Goal: Information Seeking & Learning: Learn about a topic

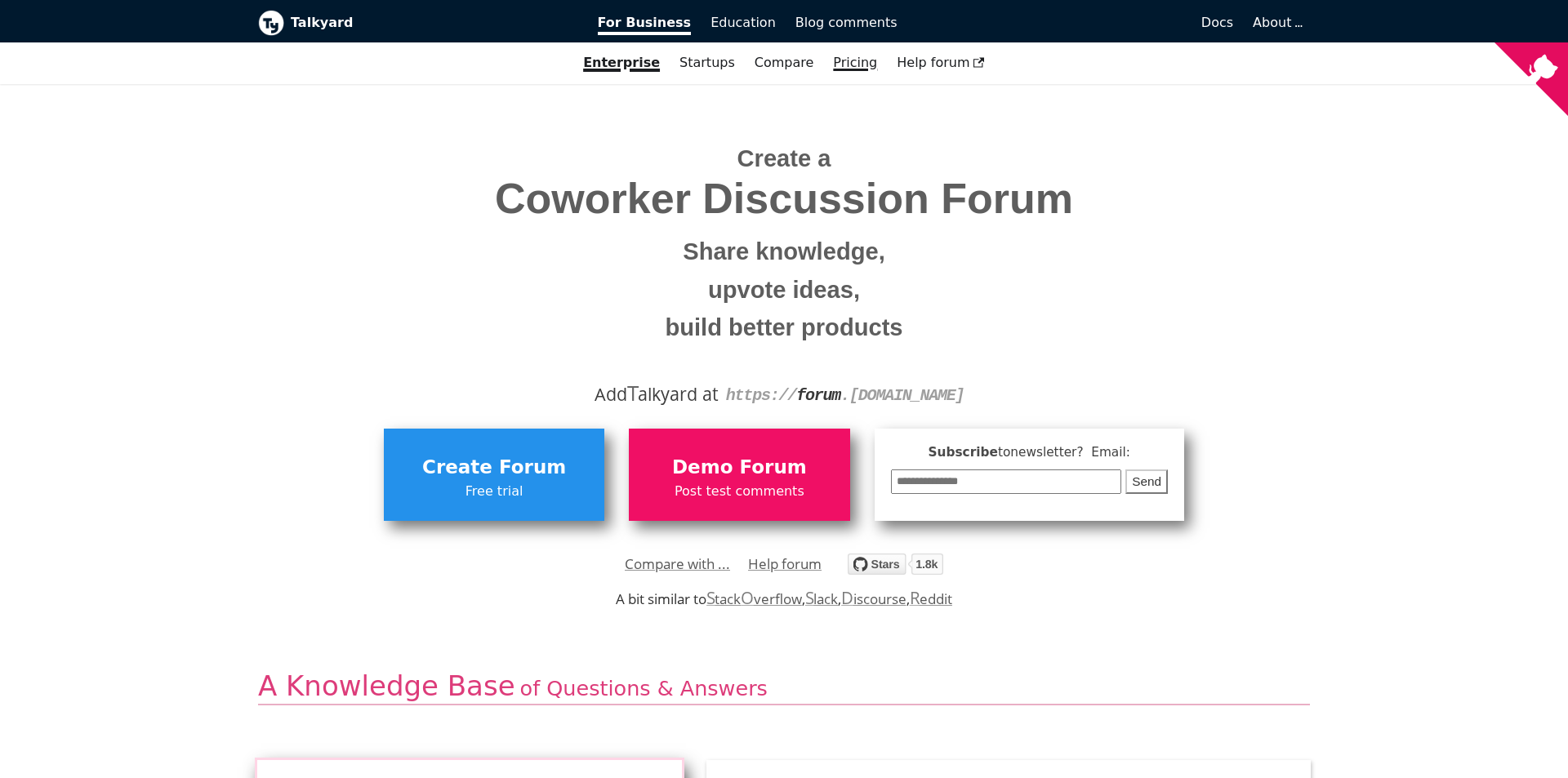
click at [833, 63] on link "Pricing" at bounding box center [855, 63] width 63 height 28
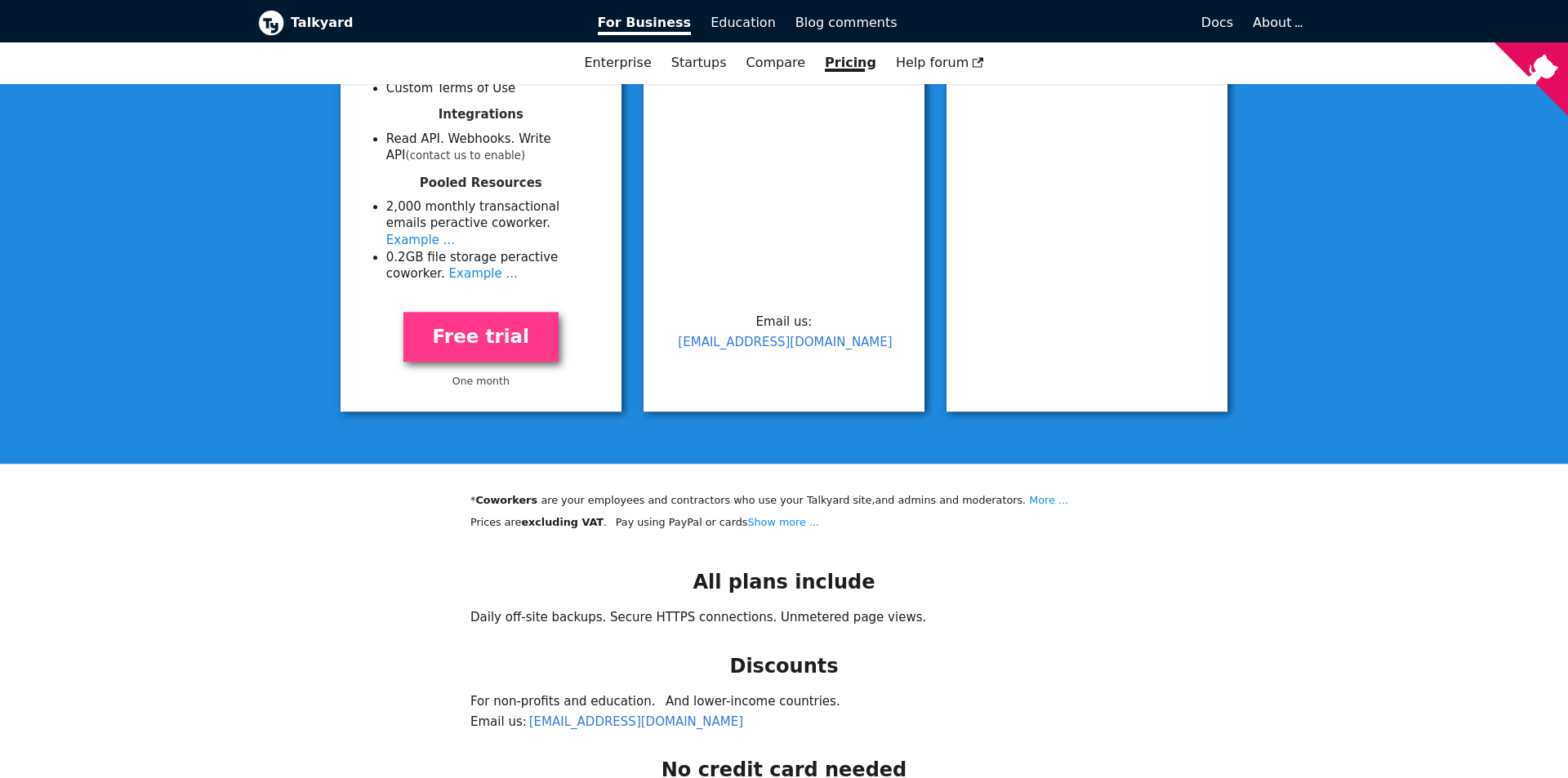
scroll to position [1014, 0]
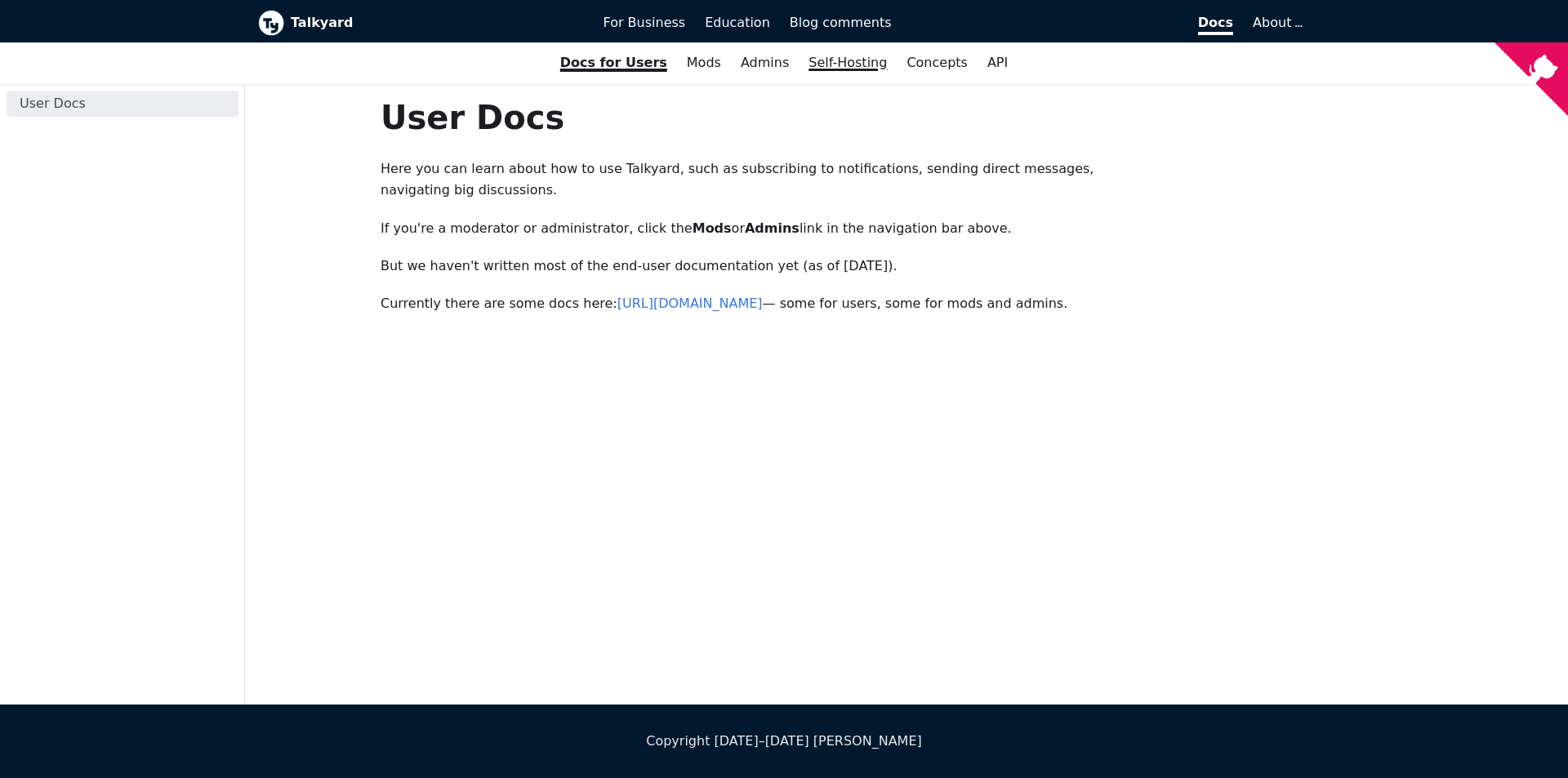
click at [816, 61] on link "Self-Hosting" at bounding box center [847, 63] width 98 height 28
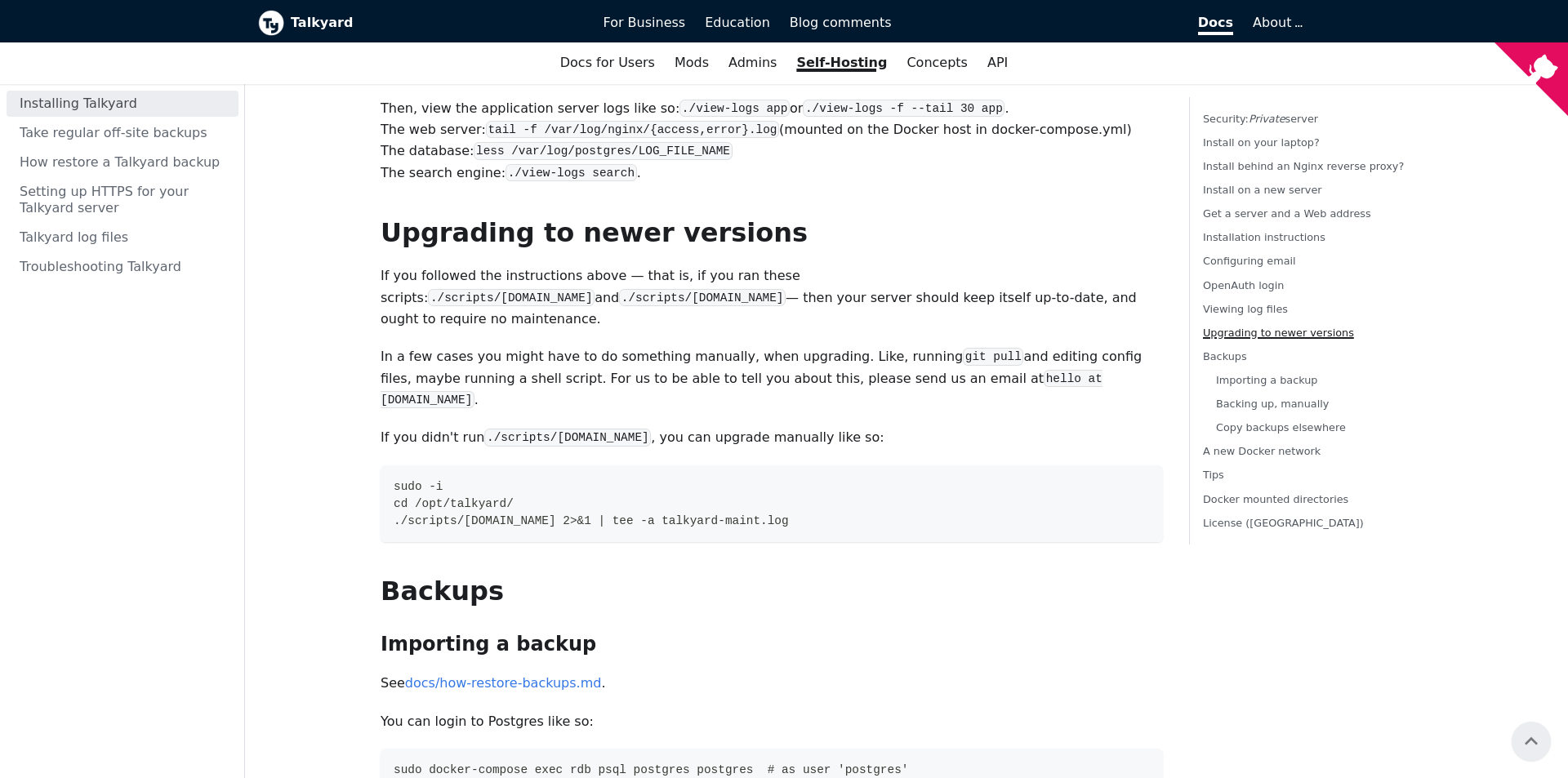
scroll to position [4563, 0]
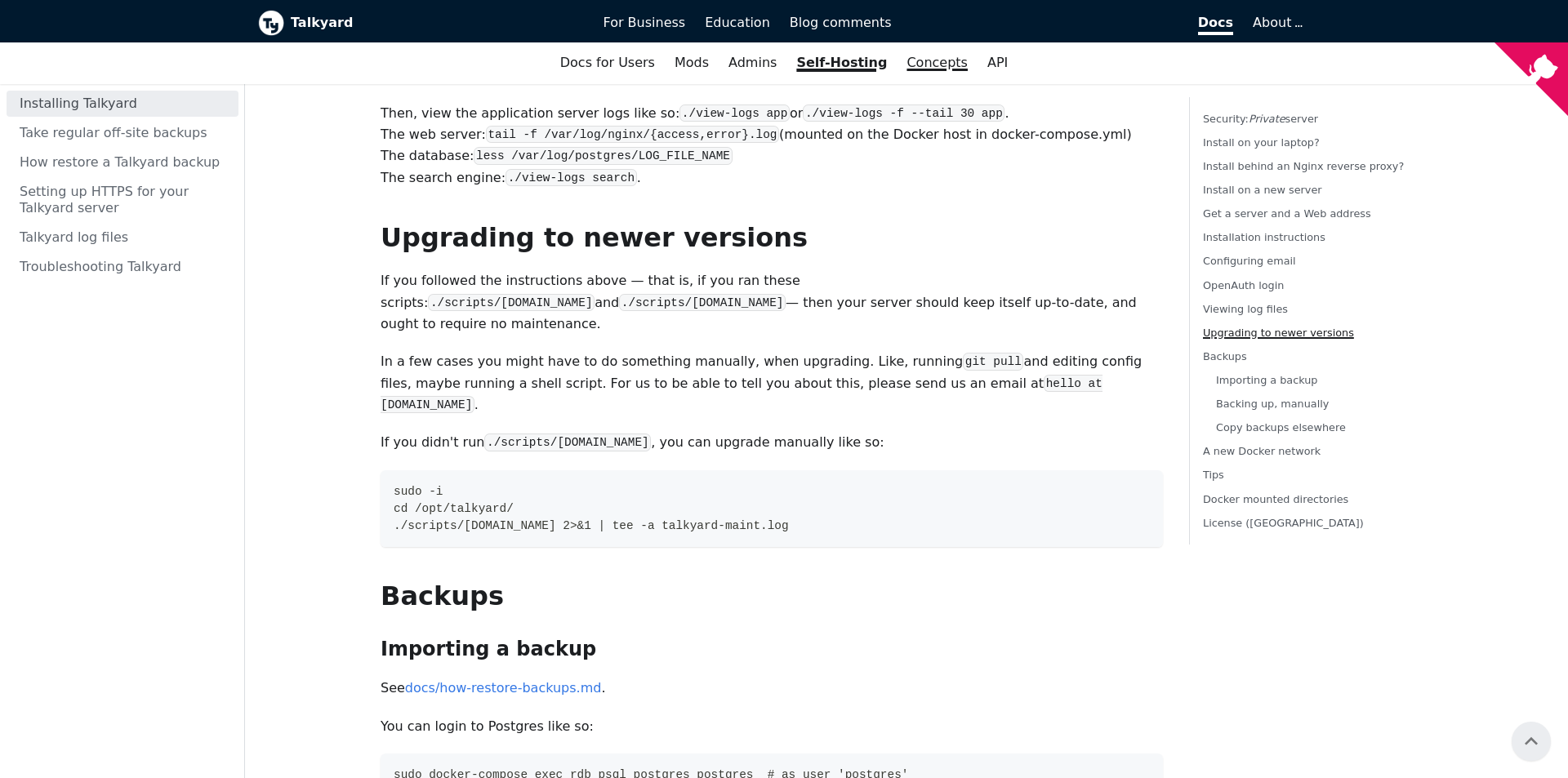
click at [950, 66] on link "Concepts" at bounding box center [937, 63] width 81 height 28
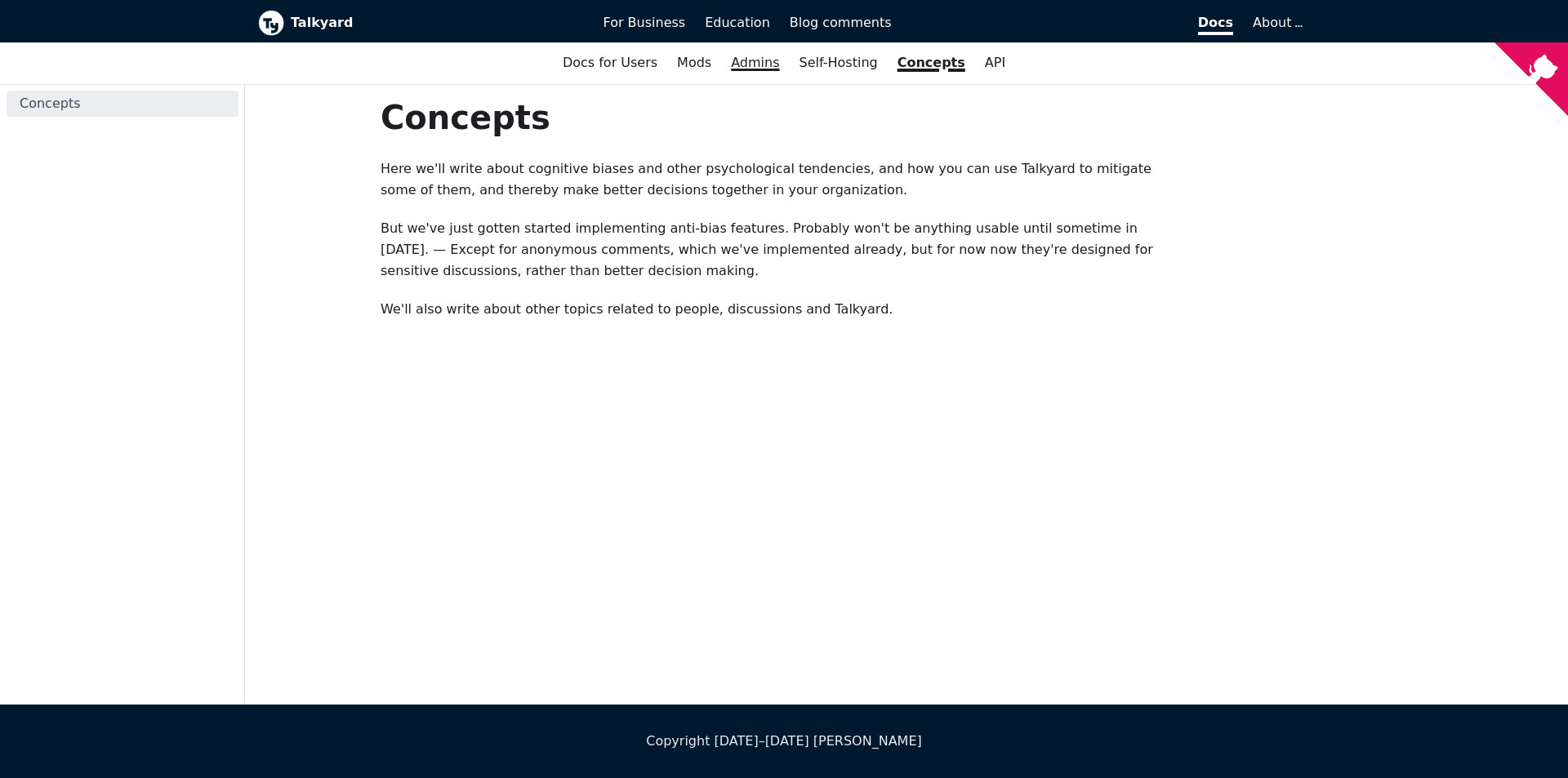
click at [782, 72] on link "Admins" at bounding box center [755, 63] width 68 height 28
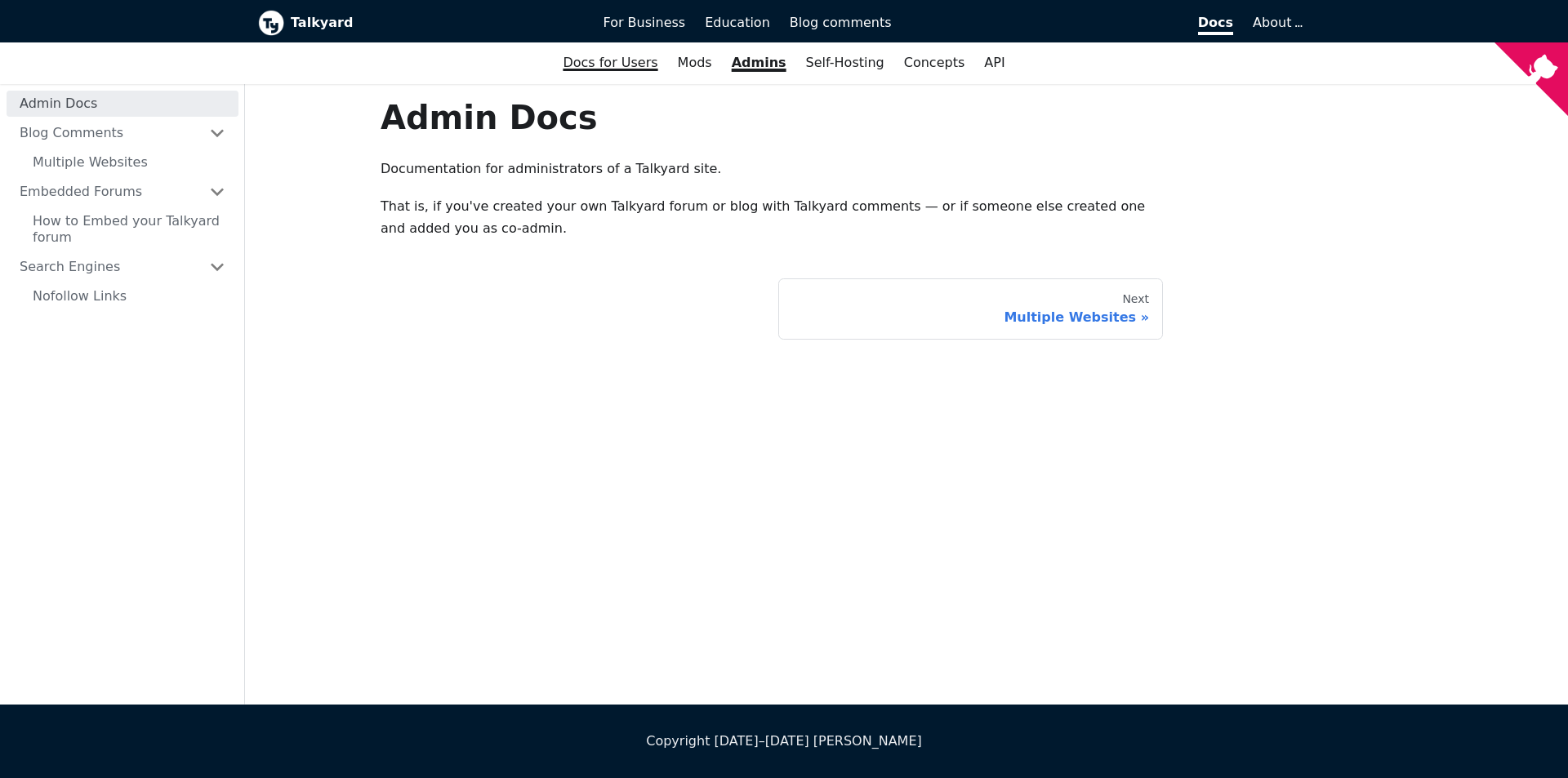
click at [641, 68] on link "Docs for Users" at bounding box center [609, 63] width 114 height 28
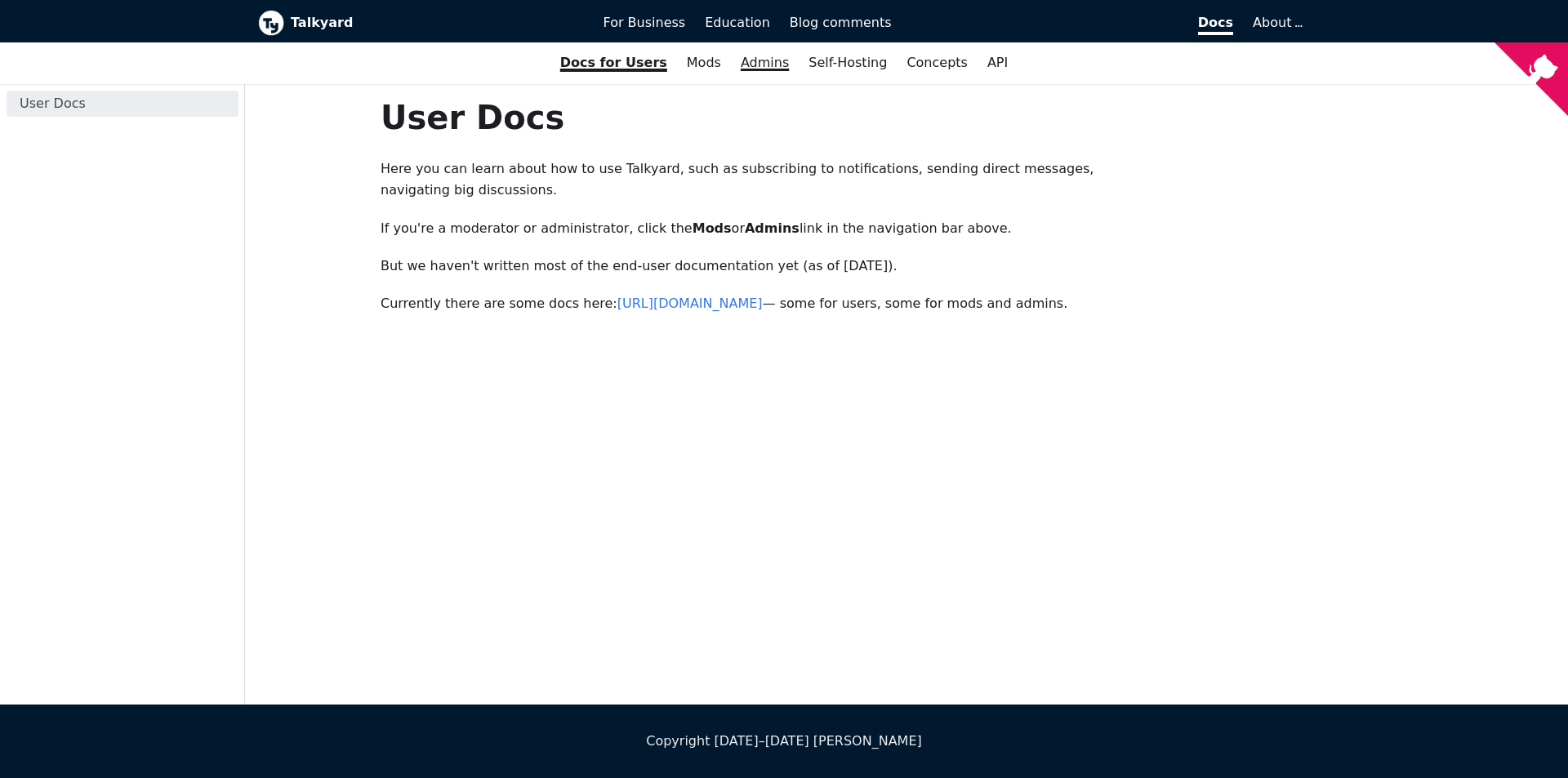
click at [731, 58] on link "Admins" at bounding box center [765, 63] width 68 height 28
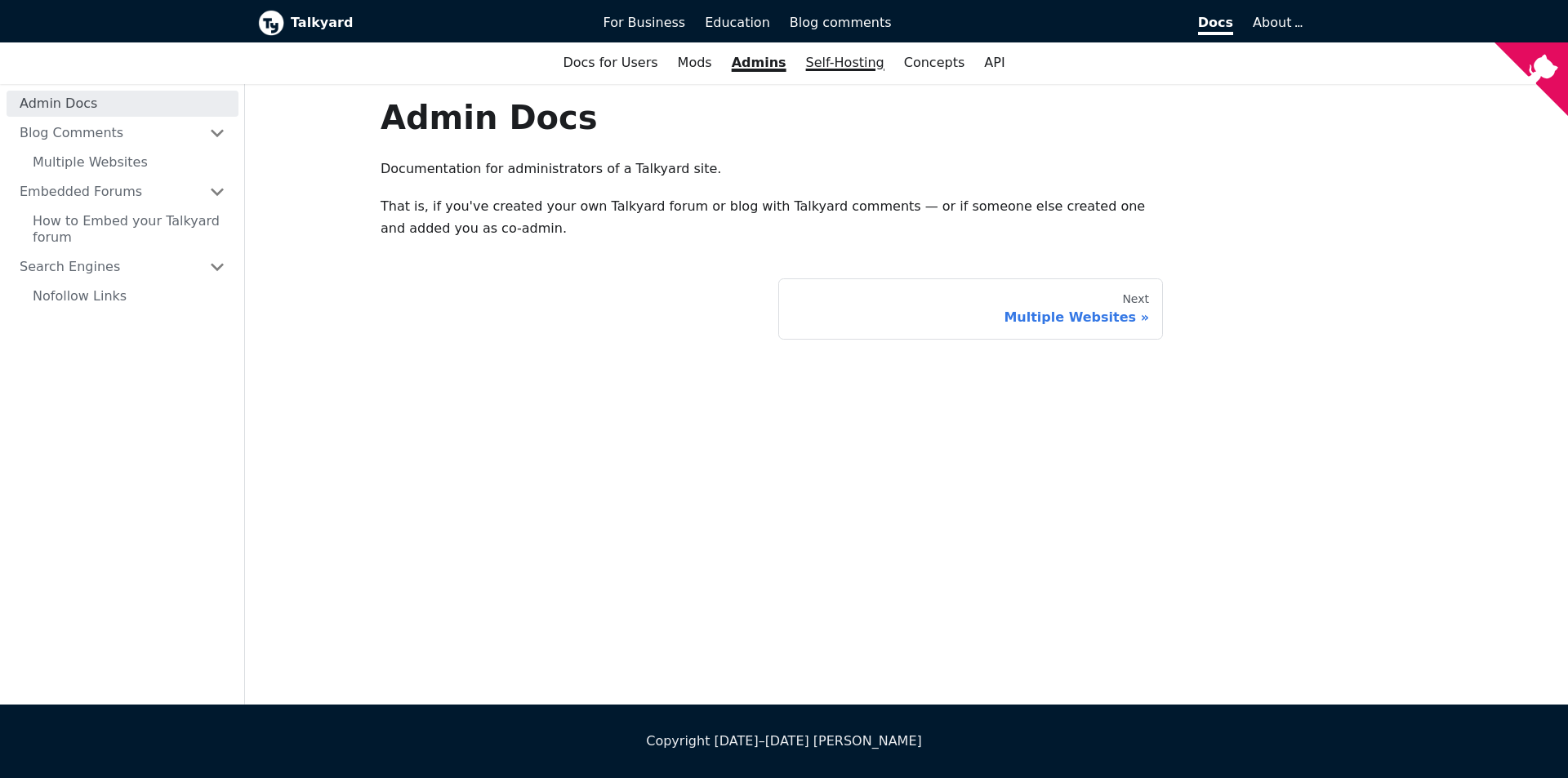
click at [831, 68] on link "Self-Hosting" at bounding box center [845, 63] width 98 height 28
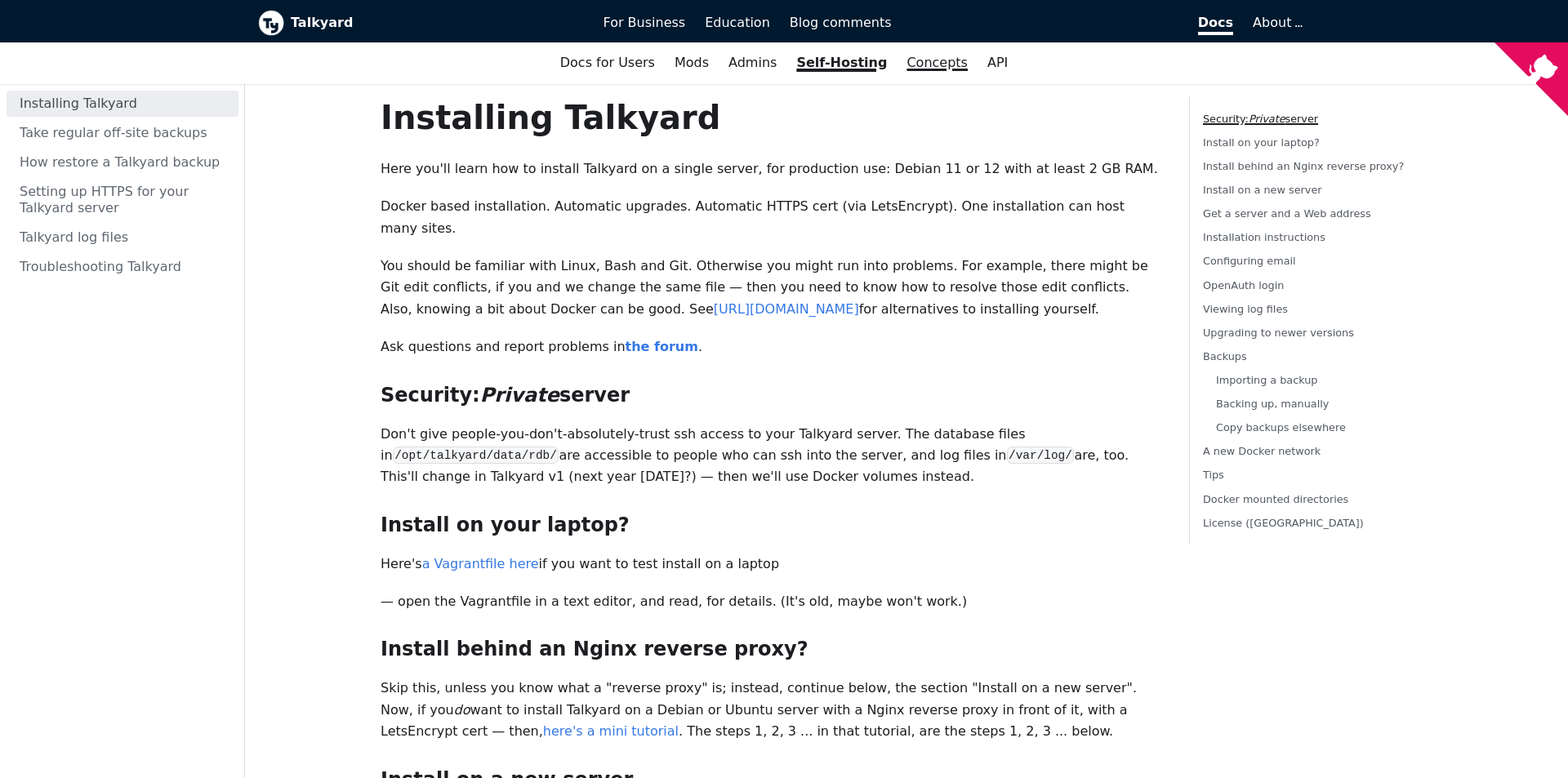
click at [945, 59] on link "Concepts" at bounding box center [937, 63] width 81 height 28
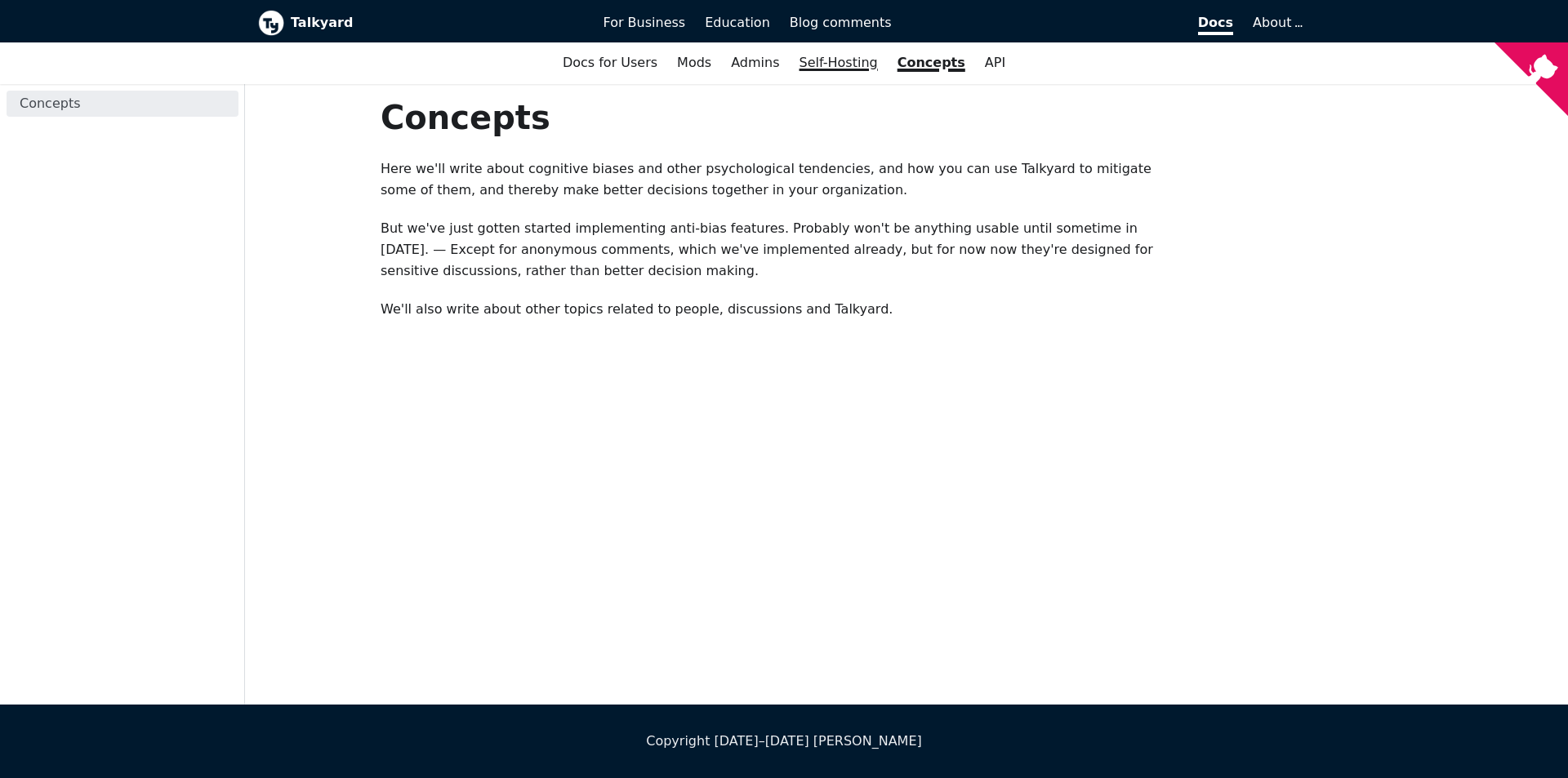
click at [815, 70] on link "Self-Hosting" at bounding box center [838, 63] width 98 height 28
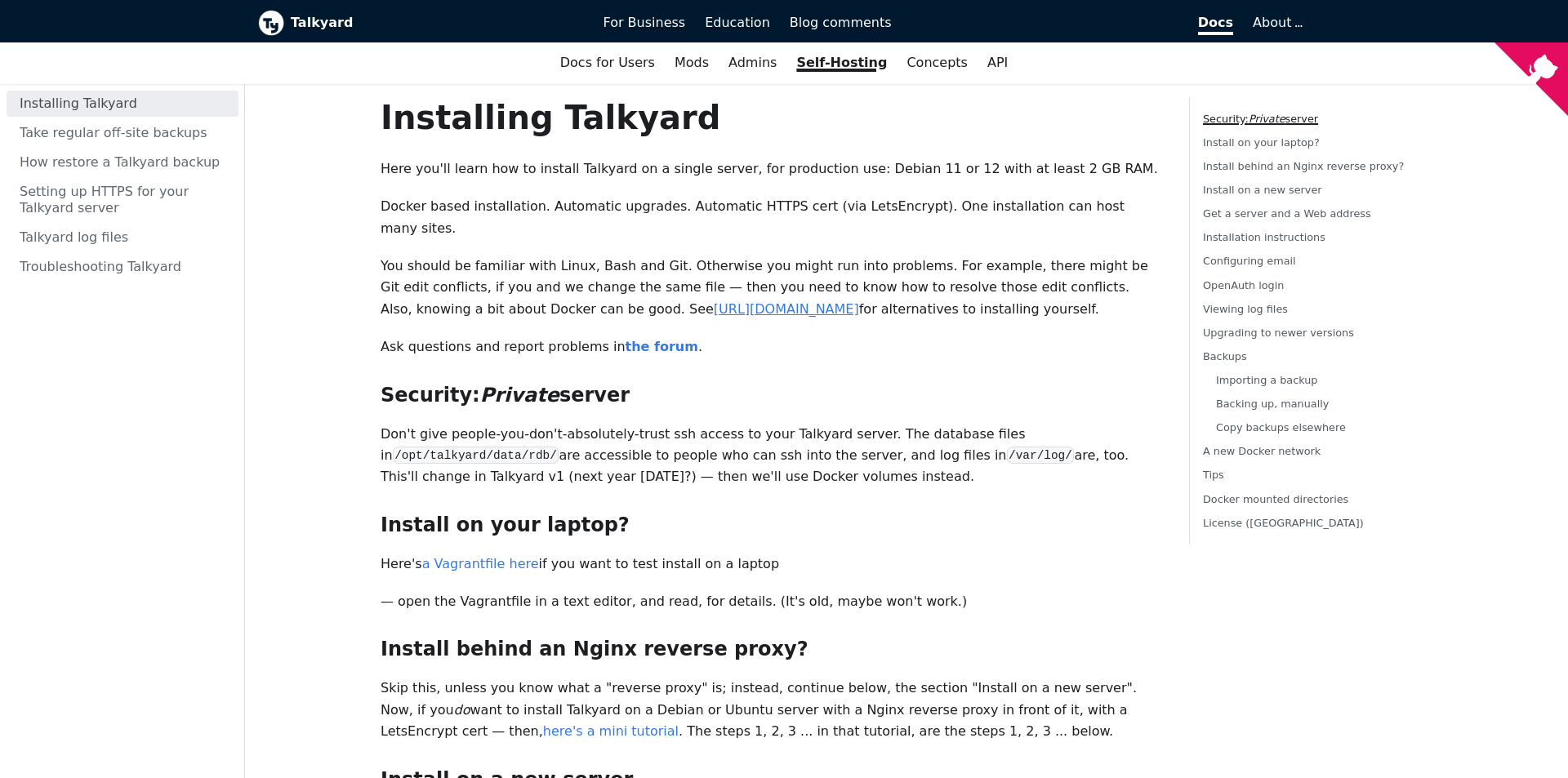
click at [737, 301] on link "[URL][DOMAIN_NAME]" at bounding box center [786, 309] width 146 height 16
click at [1286, 237] on link "Installation instructions" at bounding box center [1264, 238] width 123 height 12
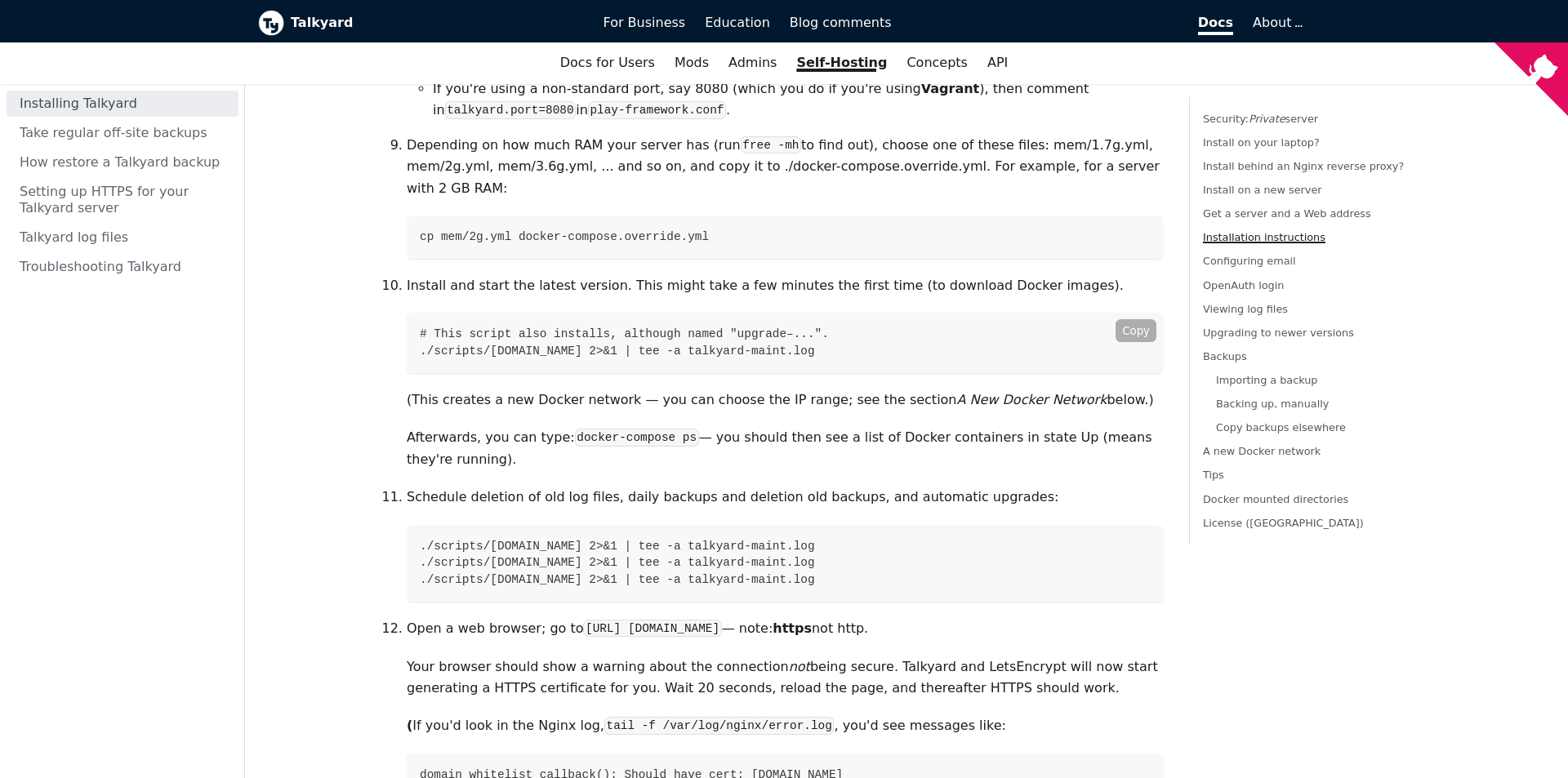
scroll to position [2536, 0]
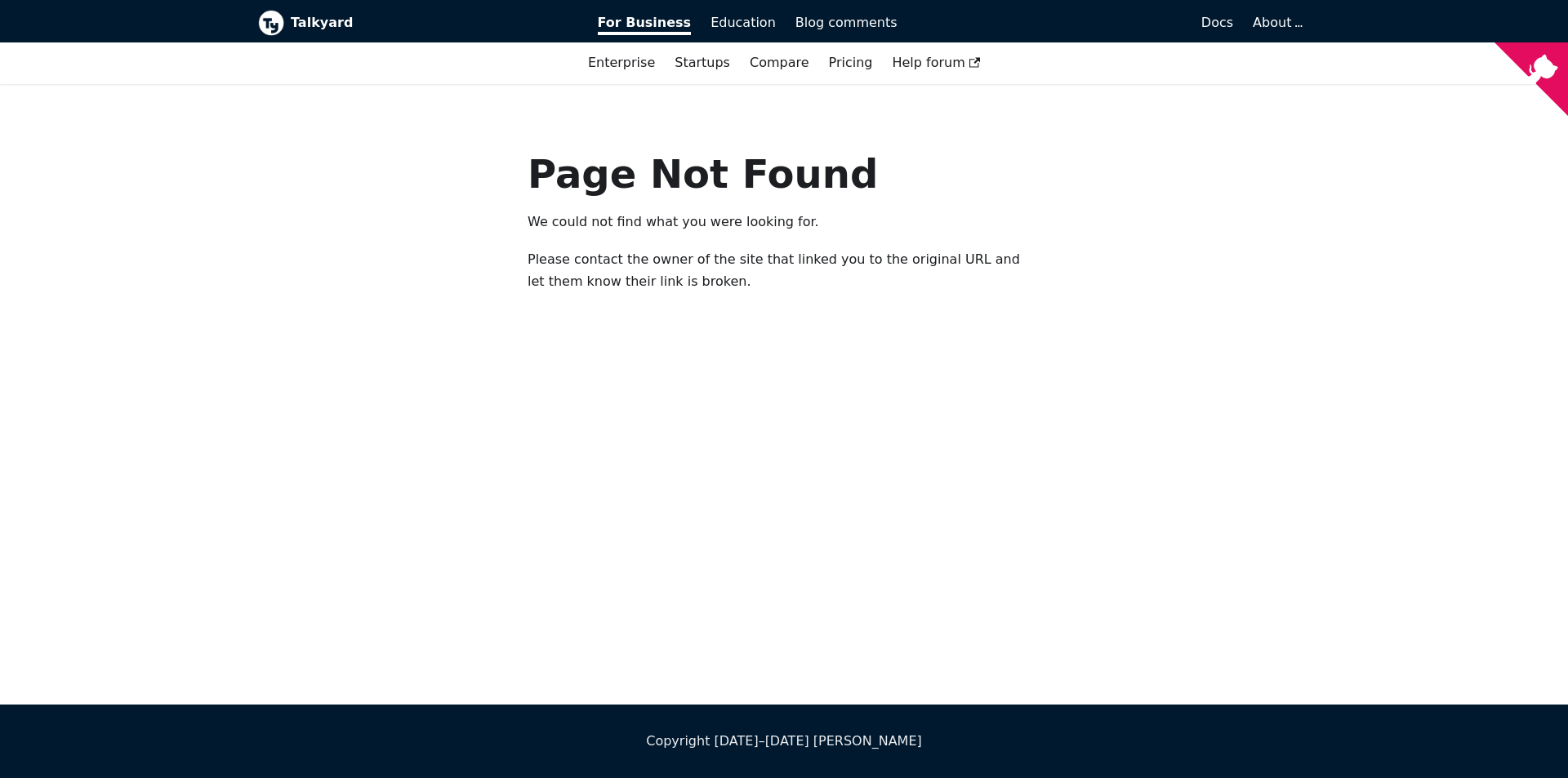
click at [318, 28] on b "Talkyard" at bounding box center [432, 23] width 284 height 21
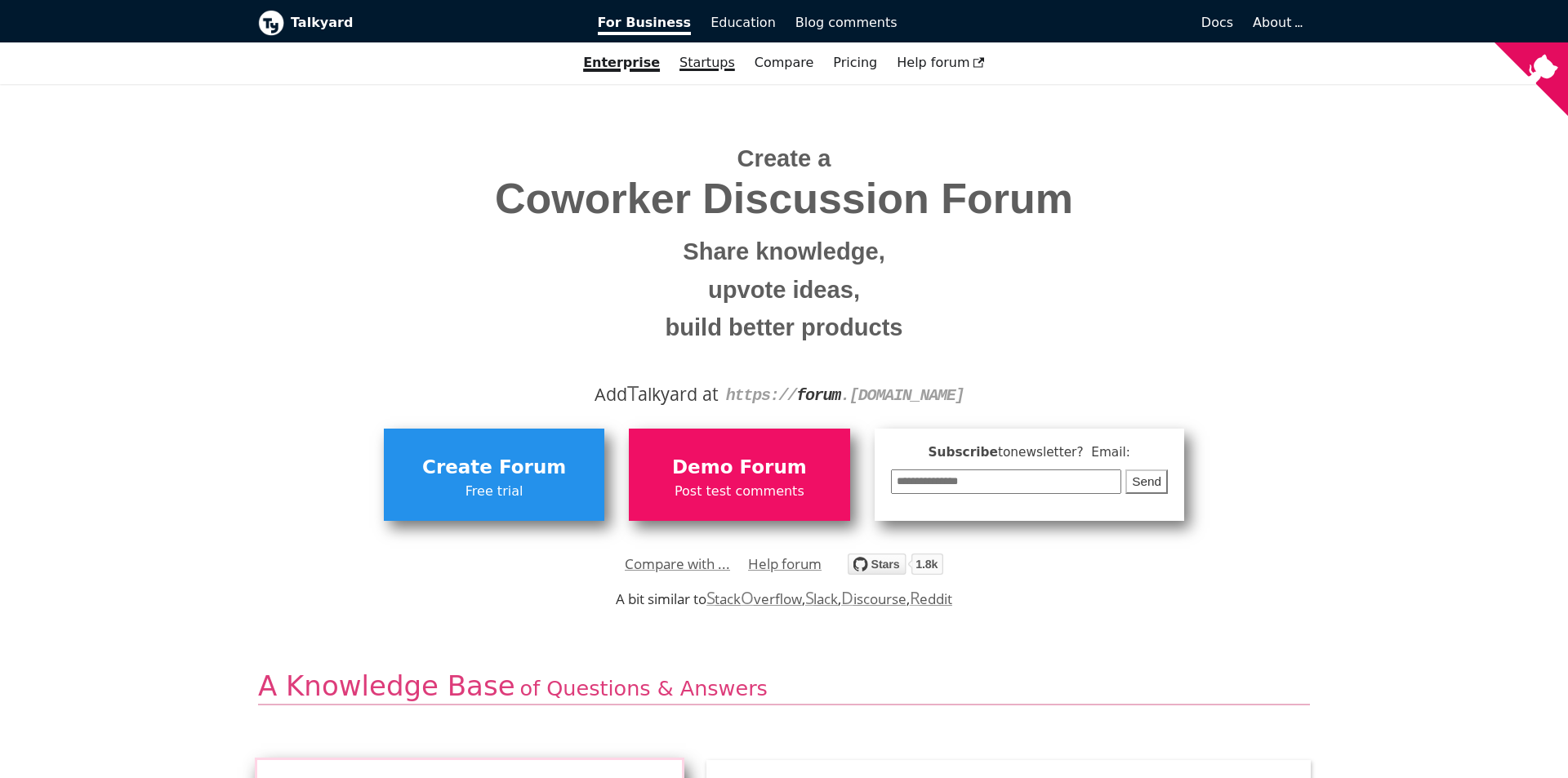
click at [710, 72] on link "Startups" at bounding box center [707, 63] width 75 height 28
